Goal: Navigation & Orientation: Find specific page/section

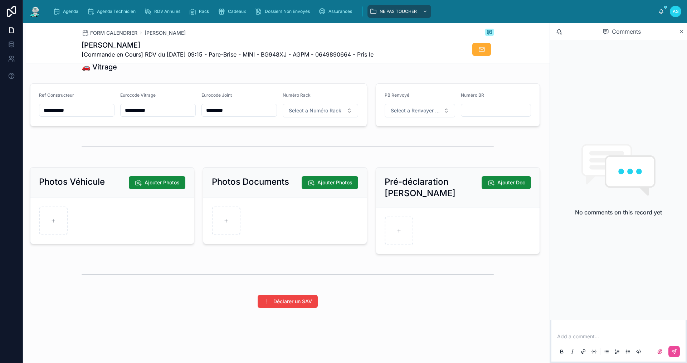
scroll to position [888, 0]
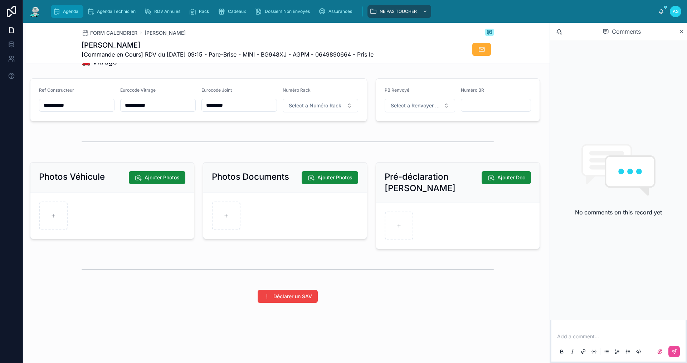
click at [59, 5] on link "Agenda" at bounding box center [67, 11] width 33 height 13
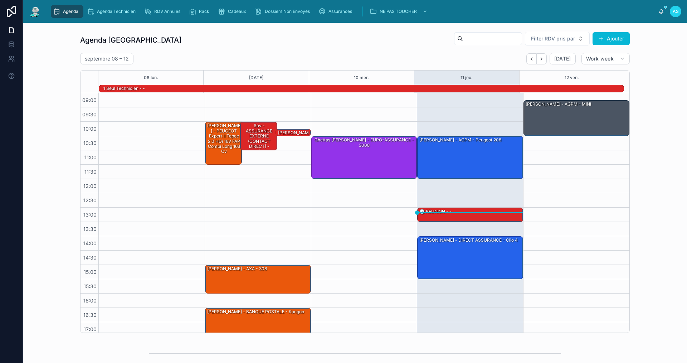
scroll to position [19, 0]
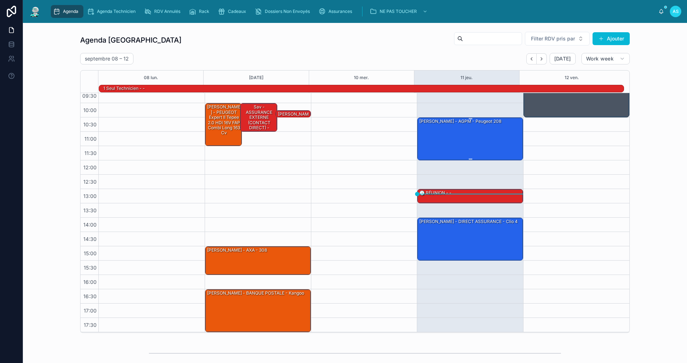
click at [453, 126] on div "[PERSON_NAME] - AGPM - peugeot 208" at bounding box center [471, 139] width 104 height 42
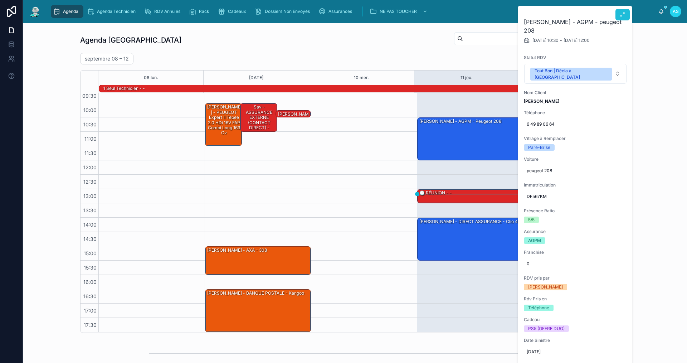
click at [621, 13] on icon at bounding box center [623, 15] width 6 height 6
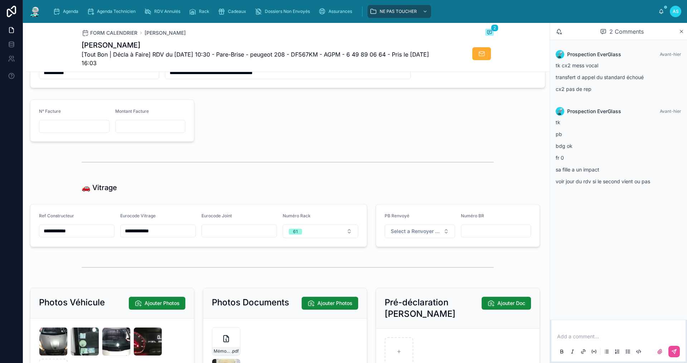
scroll to position [931, 0]
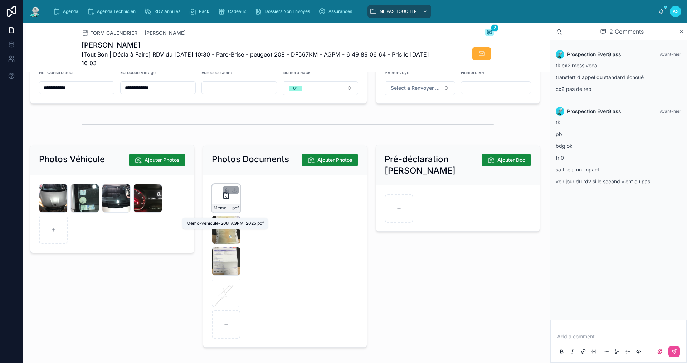
click at [227, 211] on span "Mémo-véhicule-208-AGPM-2025" at bounding box center [223, 208] width 18 height 6
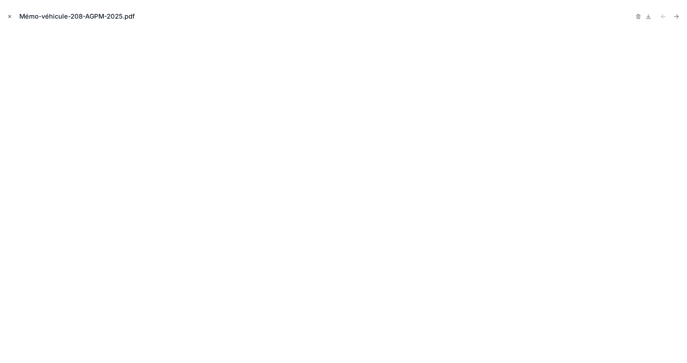
click at [11, 17] on icon "Close modal" at bounding box center [9, 16] width 5 height 5
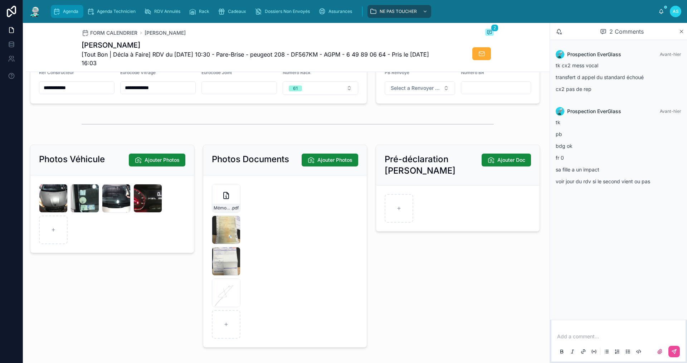
click at [68, 8] on div "Agenda" at bounding box center [67, 11] width 28 height 11
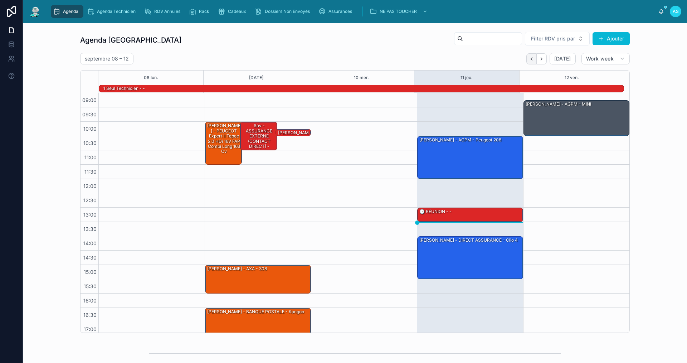
click at [530, 61] on button "Back" at bounding box center [532, 58] width 10 height 11
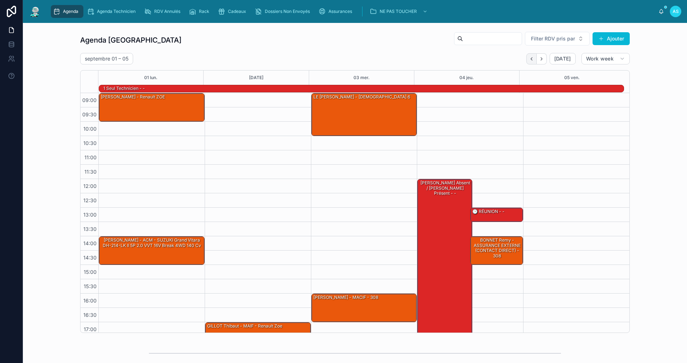
click at [529, 57] on icon "Back" at bounding box center [531, 58] width 5 height 5
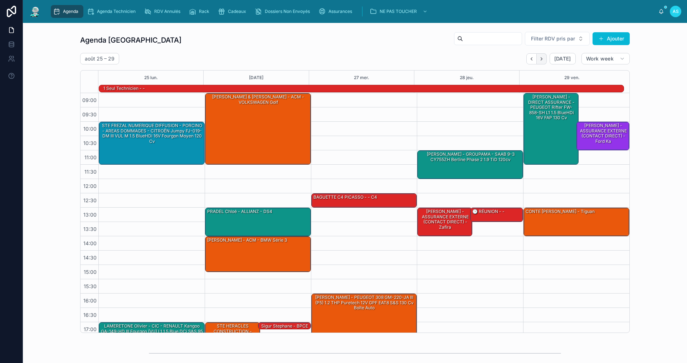
click at [539, 58] on icon "Next" at bounding box center [541, 58] width 5 height 5
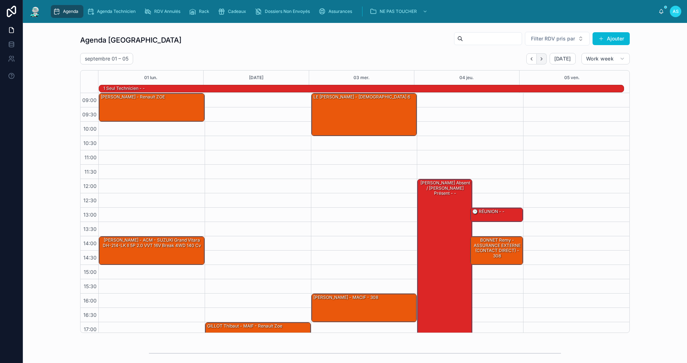
click at [539, 59] on icon "Next" at bounding box center [541, 58] width 5 height 5
